Goal: Information Seeking & Learning: Learn about a topic

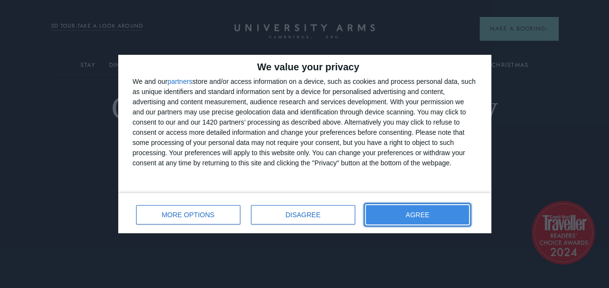
click at [418, 210] on button "AGREE" at bounding box center [418, 214] width 104 height 19
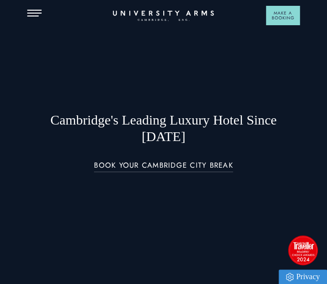
click at [25, 164] on div at bounding box center [163, 142] width 327 height 284
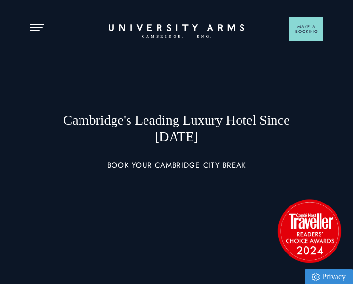
click at [41, 29] on button "Open Menu" at bounding box center [37, 28] width 15 height 8
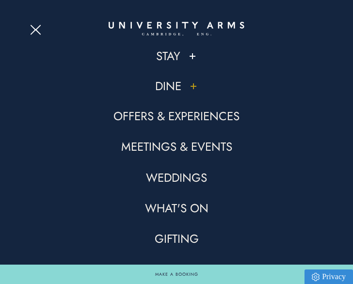
click at [177, 90] on link "Dine" at bounding box center [168, 87] width 26 height 16
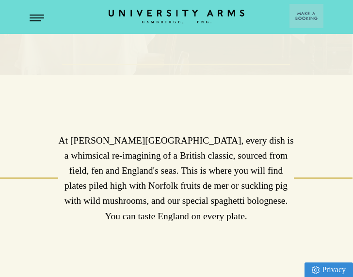
scroll to position [250, 7]
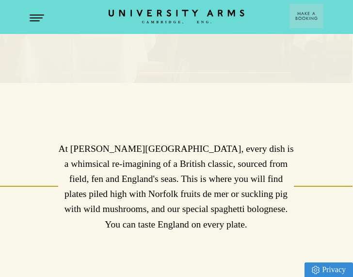
click at [42, 18] on span "Open Menu" at bounding box center [40, 17] width 6 height 1
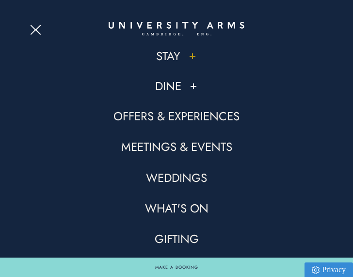
click at [173, 57] on link "Stay" at bounding box center [168, 56] width 24 height 16
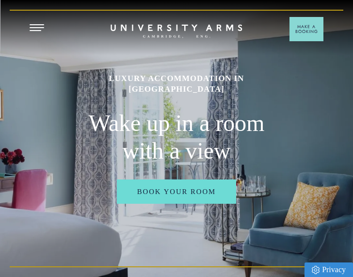
click at [156, 29] on icon "CAMBRIDGE’S LEADING LUXURY HOTEL SINCE [DATE]" at bounding box center [177, 31] width 132 height 14
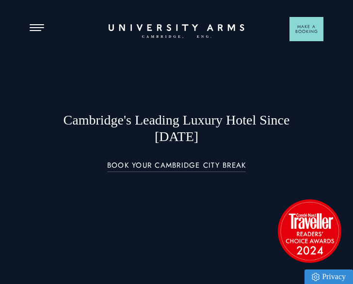
click at [309, 236] on img at bounding box center [309, 230] width 73 height 73
click at [321, 238] on img at bounding box center [309, 230] width 73 height 73
click at [151, 29] on icon "CAMBRIDGE’S LEADING LUXURY HOTEL SINCE [DATE]" at bounding box center [177, 31] width 132 height 14
click at [39, 27] on span "Open Menu" at bounding box center [40, 27] width 6 height 1
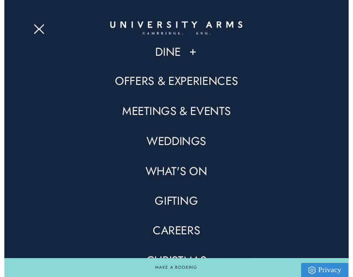
scroll to position [76, 0]
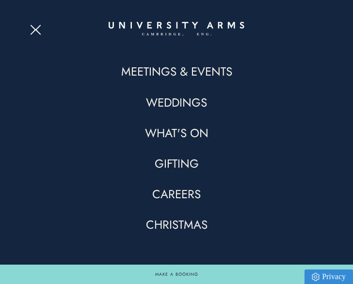
click at [181, 226] on link "Christmas" at bounding box center [177, 225] width 62 height 16
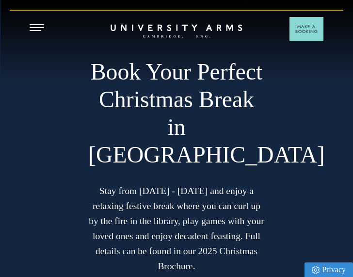
click at [158, 31] on icon at bounding box center [176, 27] width 131 height 7
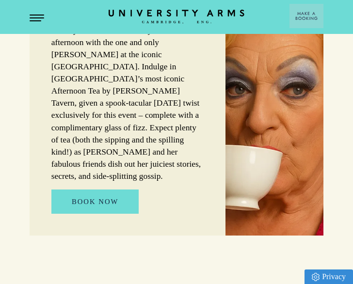
scroll to position [669, 0]
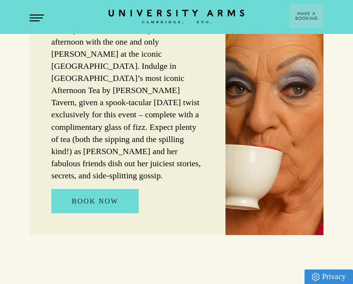
click at [35, 20] on span "Open Menu" at bounding box center [33, 20] width 7 height 1
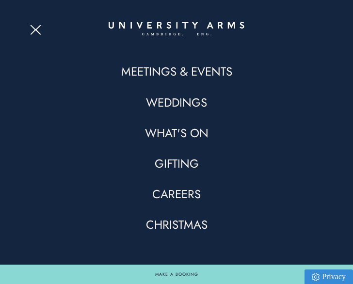
click at [170, 228] on link "Christmas" at bounding box center [177, 225] width 62 height 16
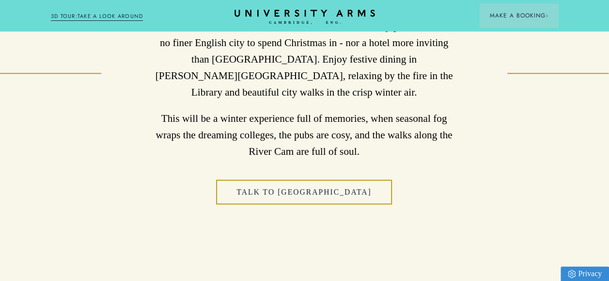
scroll to position [549, 7]
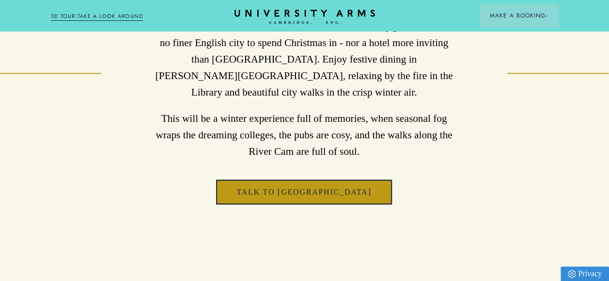
click at [316, 179] on link "Talk to [GEOGRAPHIC_DATA]" at bounding box center [303, 191] width 175 height 25
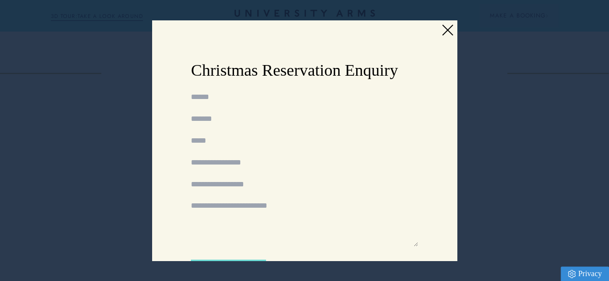
click at [443, 25] on link at bounding box center [447, 30] width 15 height 15
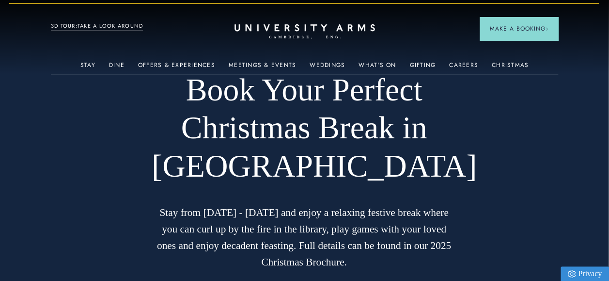
scroll to position [0, 7]
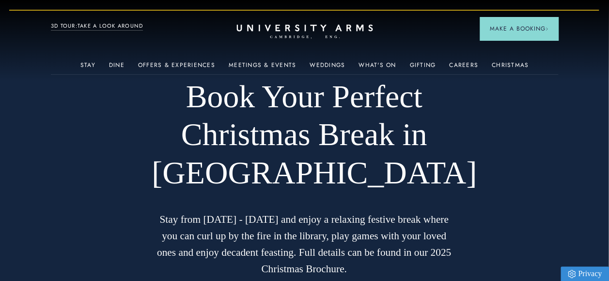
click at [322, 27] on icon at bounding box center [305, 27] width 136 height 7
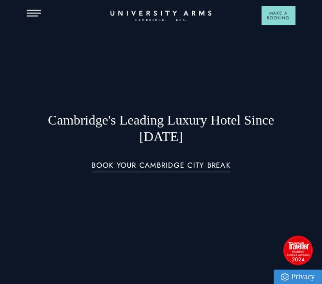
scroll to position [71, 0]
